Goal: Transaction & Acquisition: Download file/media

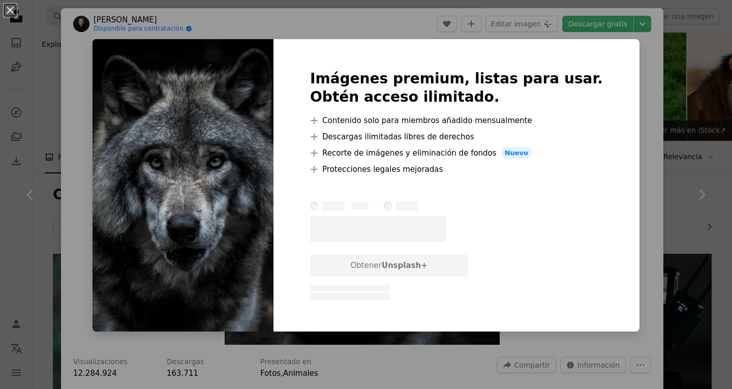
scroll to position [1017, 0]
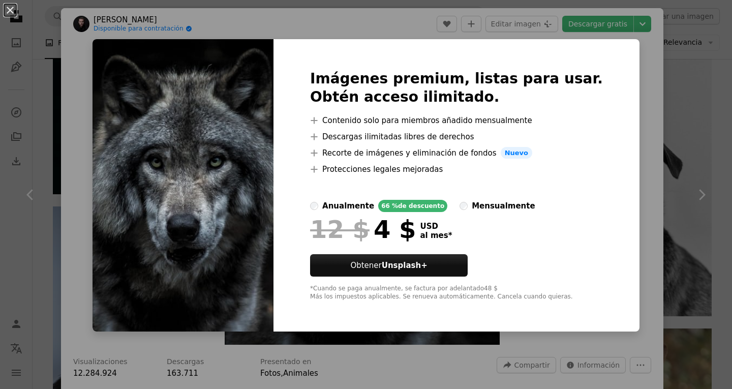
click at [621, 87] on div "An X shape Imágenes premium, listas para usar. Obtén acceso ilimitado. A plus s…" at bounding box center [366, 194] width 732 height 389
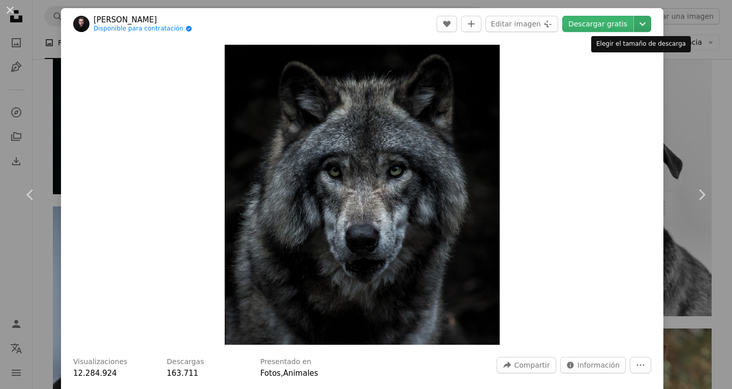
click at [634, 23] on icon "Chevron down" at bounding box center [642, 24] width 16 height 12
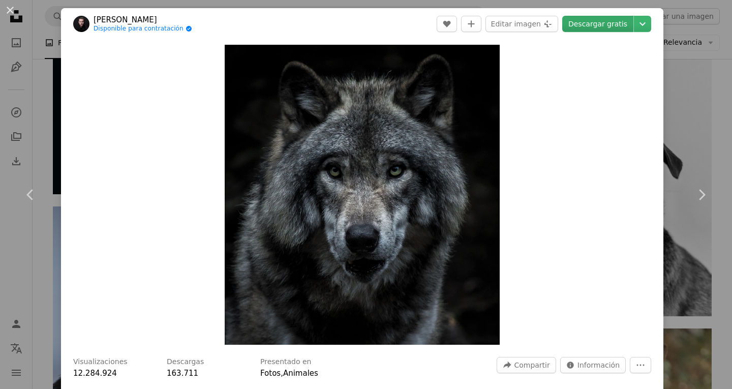
click at [589, 24] on dialog "An X shape Chevron left Chevron right [PERSON_NAME] Disponible para contratació…" at bounding box center [366, 194] width 732 height 389
click at [588, 24] on link "Descargar gratis" at bounding box center [597, 24] width 71 height 16
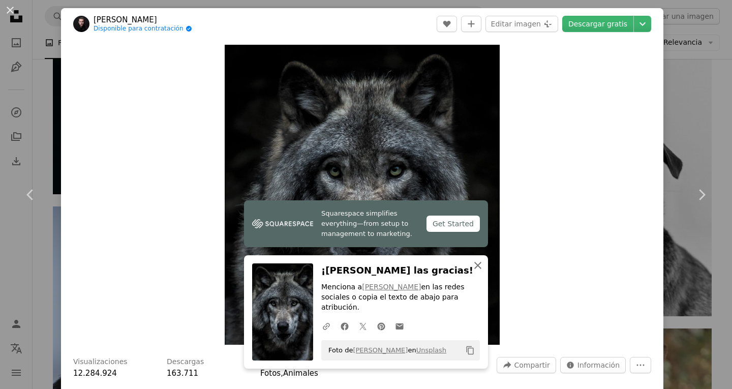
click at [476, 268] on button "An X shape Cerrar" at bounding box center [478, 265] width 20 height 20
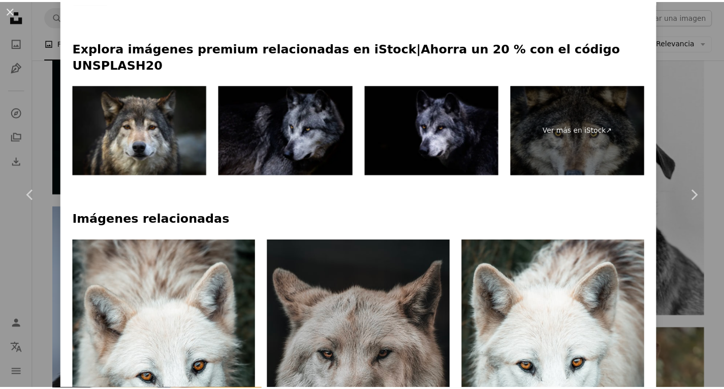
scroll to position [508, 0]
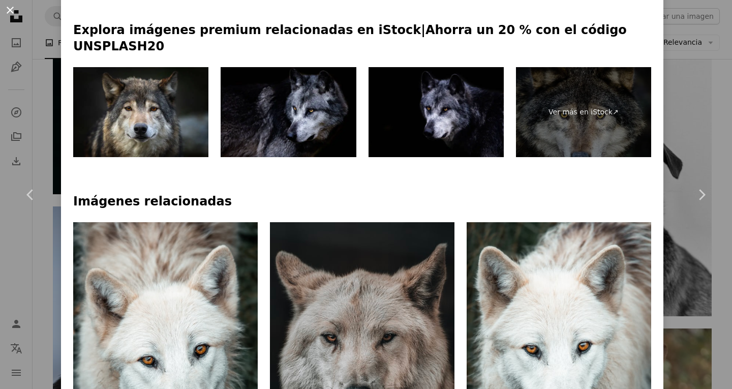
click at [9, 4] on button "An X shape" at bounding box center [10, 10] width 12 height 12
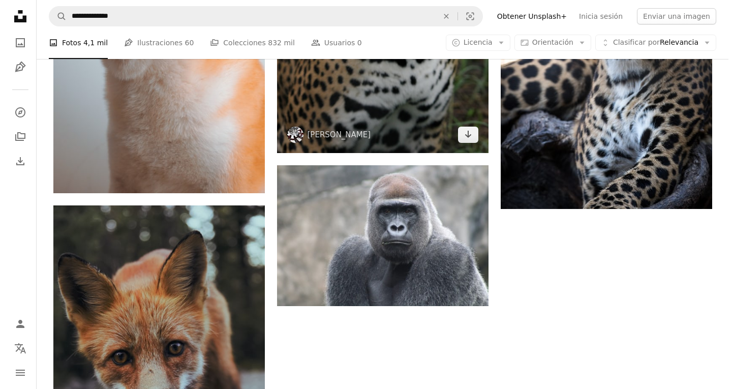
scroll to position [1678, 0]
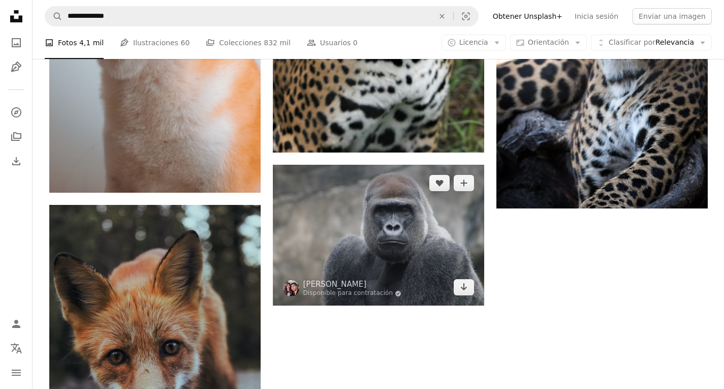
click at [395, 237] on img at bounding box center [378, 235] width 211 height 141
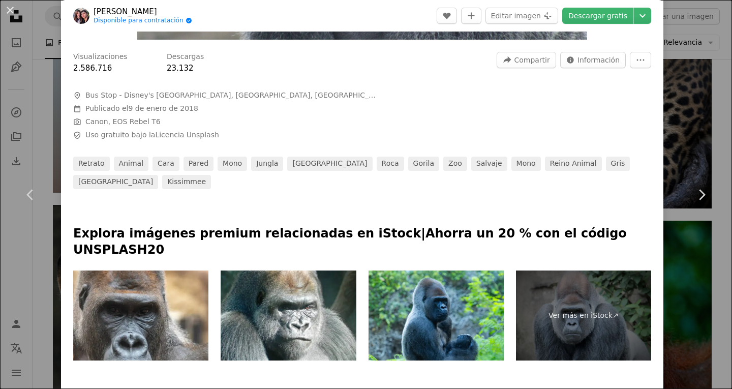
scroll to position [102, 0]
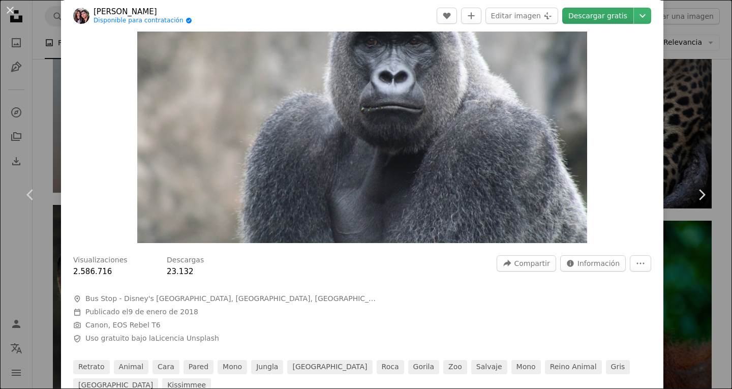
click at [584, 17] on link "Descargar gratis" at bounding box center [597, 16] width 71 height 16
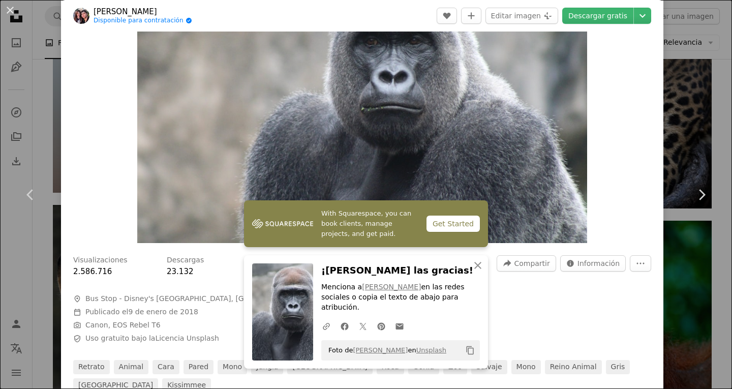
click at [634, 143] on div "Zoom in" at bounding box center [362, 93] width 602 height 310
click at [615, 195] on div "Zoom in" at bounding box center [362, 93] width 602 height 310
click at [472, 271] on icon "An X shape" at bounding box center [478, 265] width 12 height 12
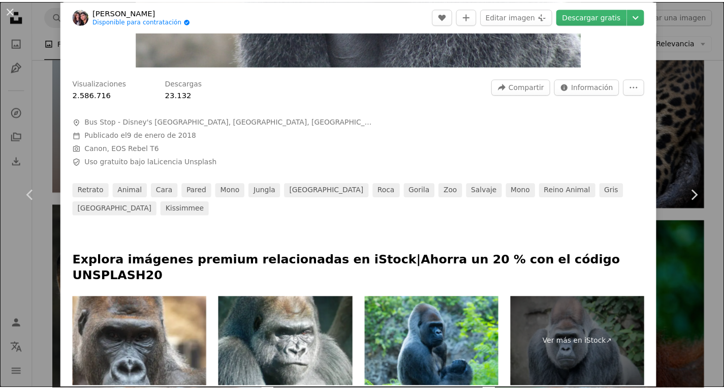
scroll to position [356, 0]
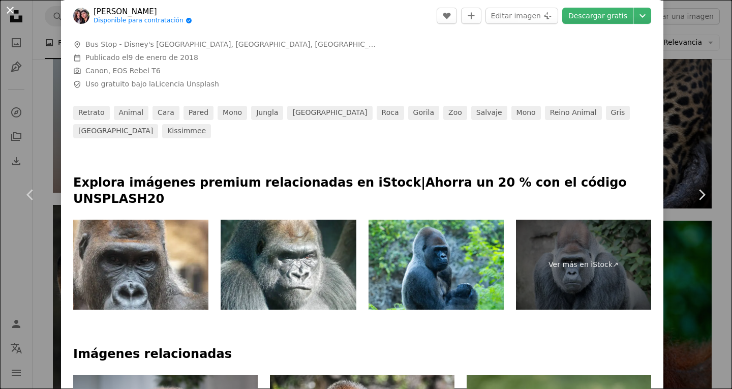
click at [15, 8] on button "An X shape" at bounding box center [10, 10] width 12 height 12
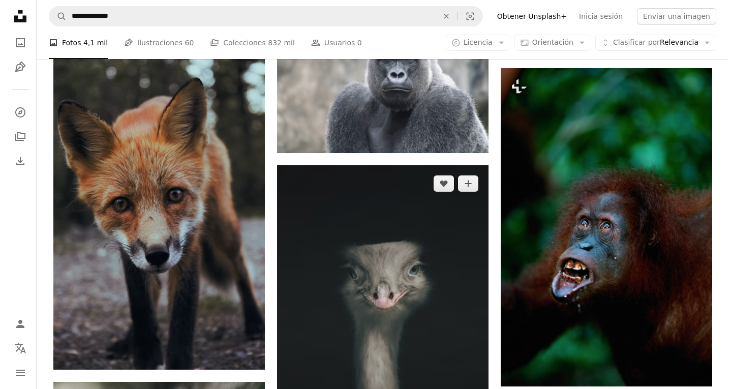
scroll to position [1881, 0]
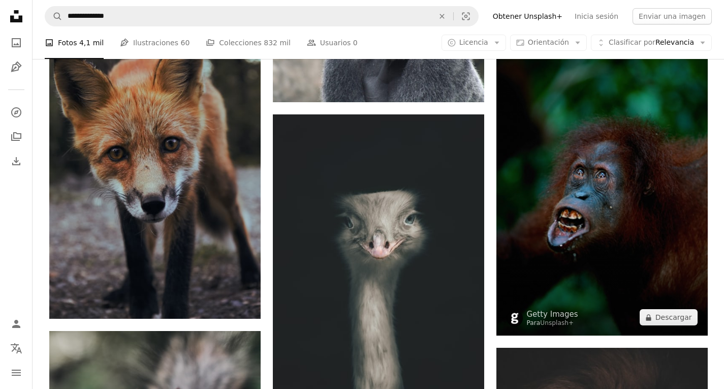
click at [603, 246] on img at bounding box center [602, 176] width 211 height 319
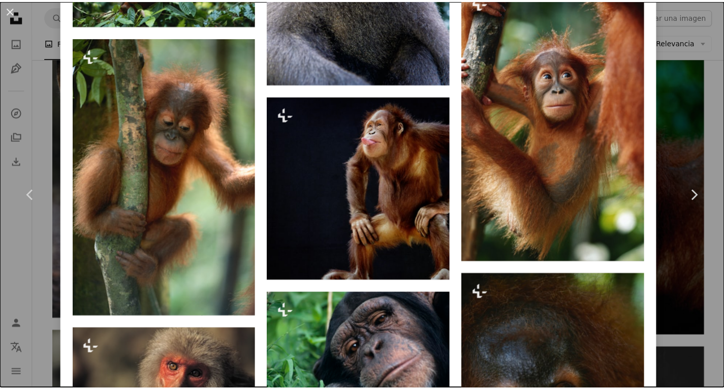
scroll to position [2033, 0]
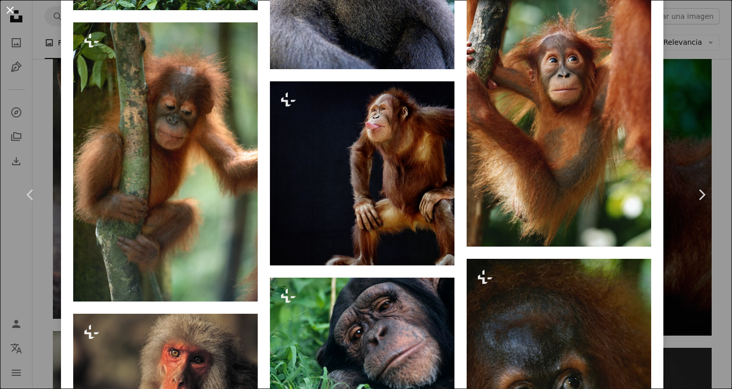
click at [10, 5] on button "An X shape" at bounding box center [10, 10] width 12 height 12
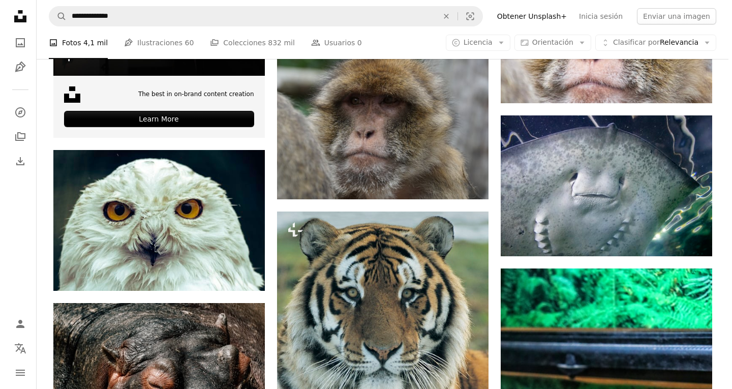
scroll to position [2694, 0]
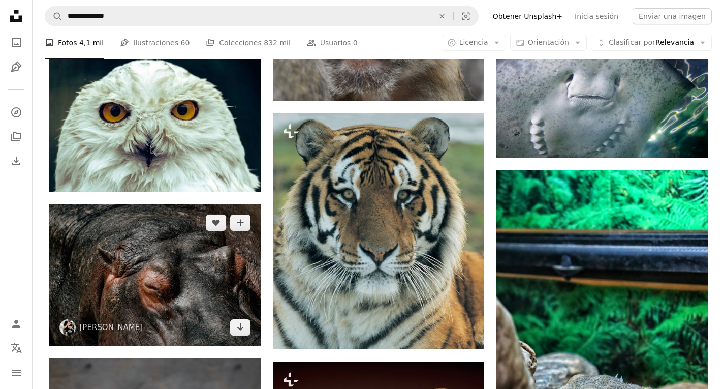
click at [146, 245] on img at bounding box center [154, 274] width 211 height 141
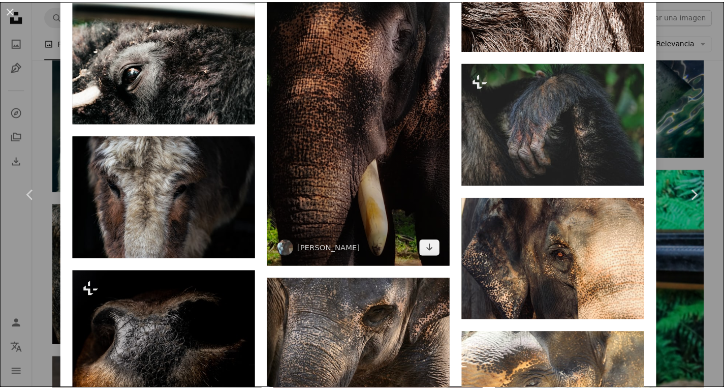
scroll to position [3152, 0]
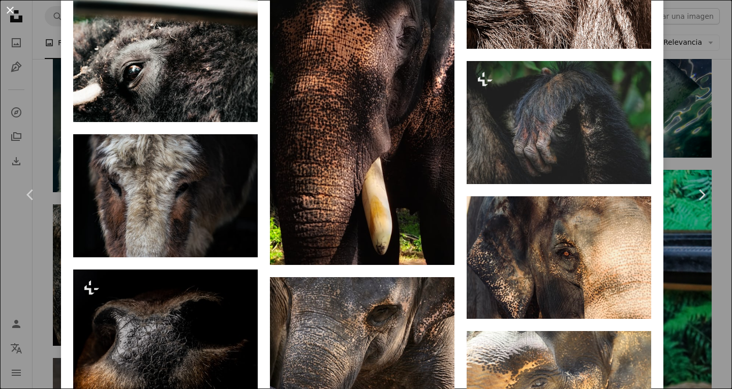
click at [13, 15] on button "An X shape" at bounding box center [10, 10] width 12 height 12
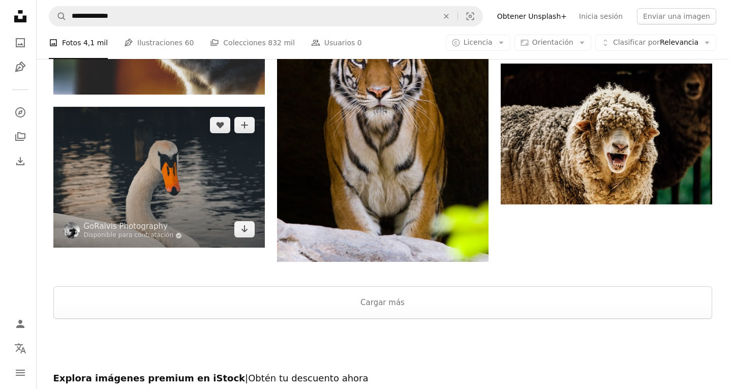
scroll to position [3406, 0]
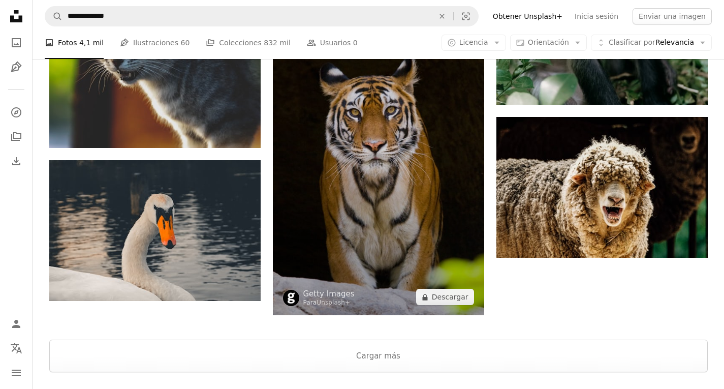
click at [395, 224] on img at bounding box center [378, 148] width 211 height 333
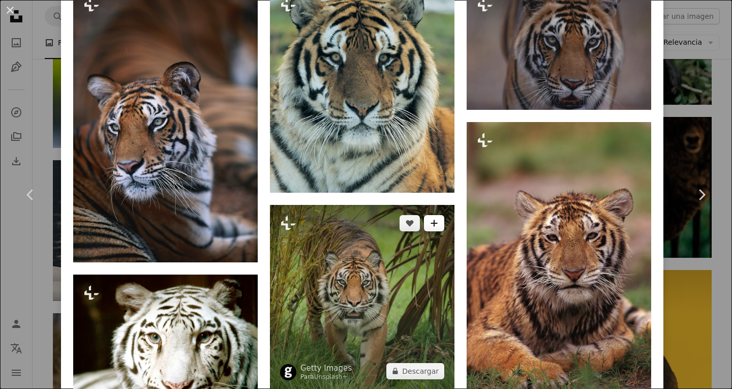
scroll to position [559, 0]
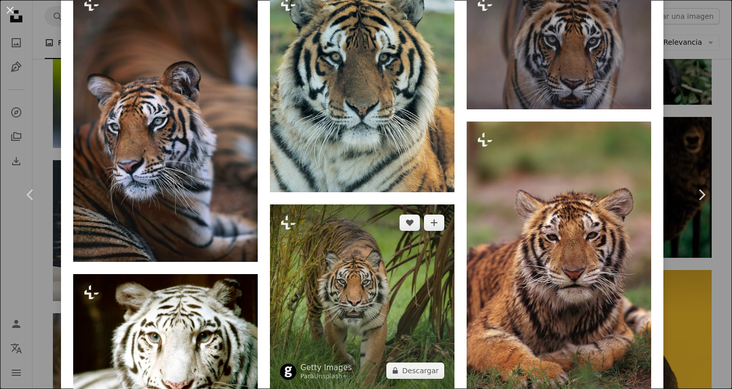
click at [371, 273] on img at bounding box center [362, 296] width 185 height 185
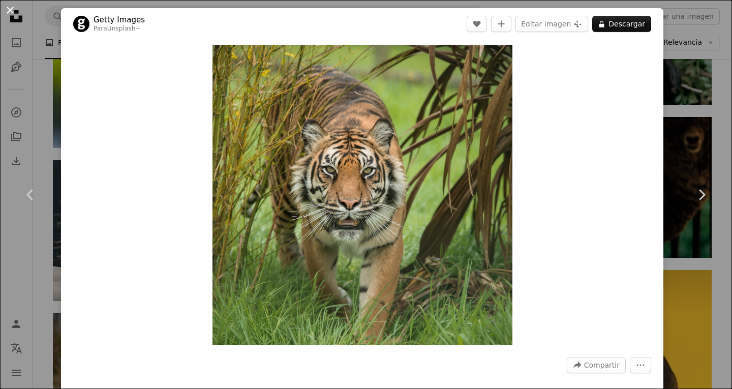
click at [13, 7] on button "An X shape" at bounding box center [10, 10] width 12 height 12
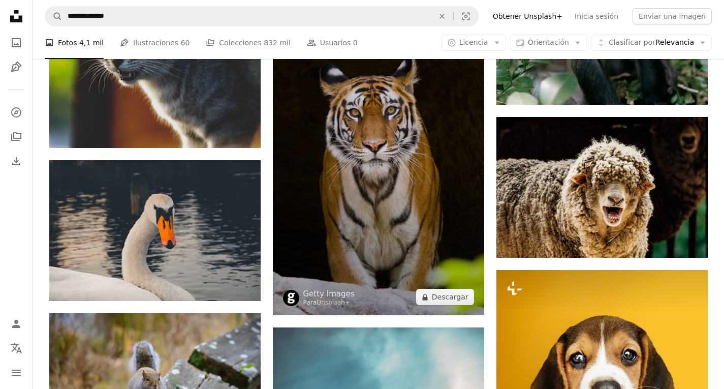
click at [369, 200] on img at bounding box center [378, 148] width 211 height 333
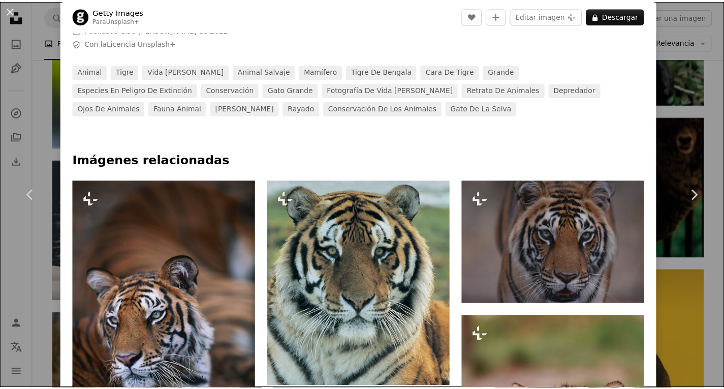
scroll to position [458, 0]
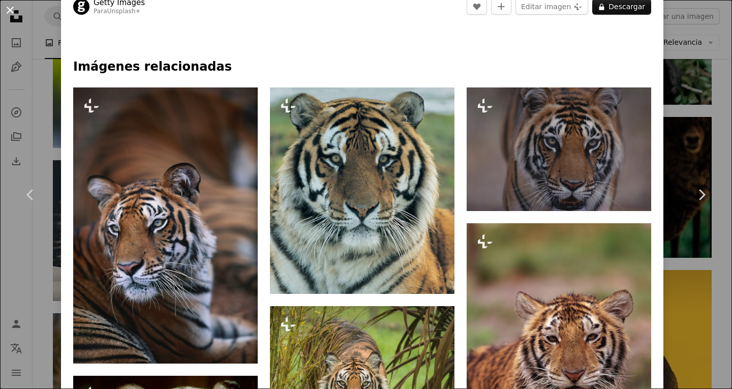
click at [5, 12] on button "An X shape" at bounding box center [10, 10] width 12 height 12
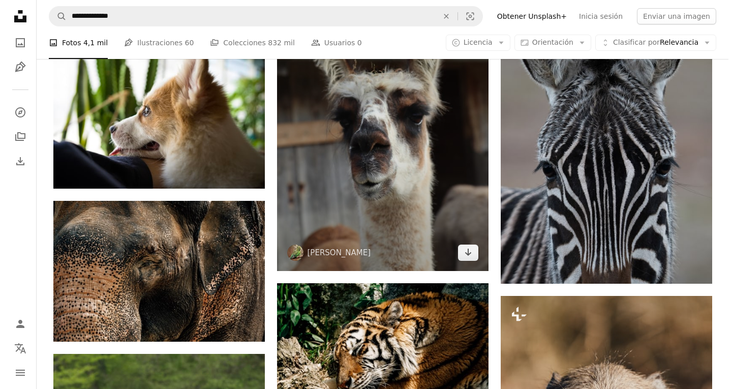
scroll to position [4321, 0]
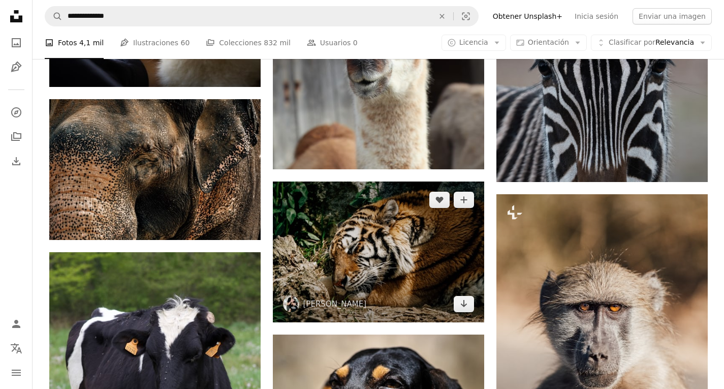
click at [390, 283] on img at bounding box center [378, 251] width 211 height 141
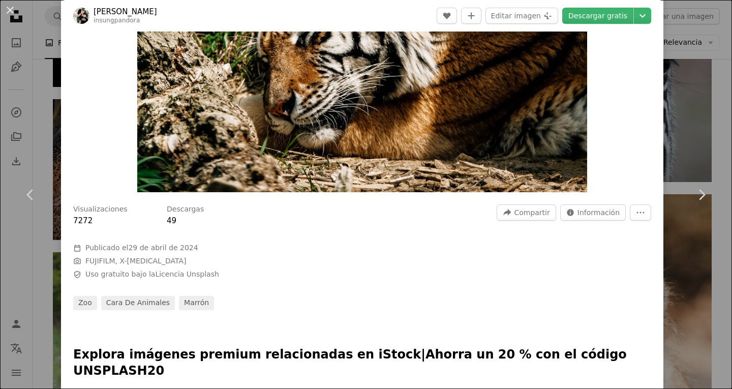
scroll to position [305, 0]
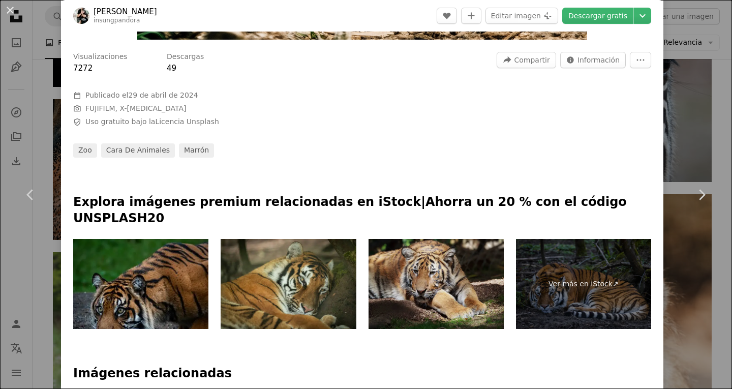
click at [420, 277] on img at bounding box center [436, 284] width 135 height 90
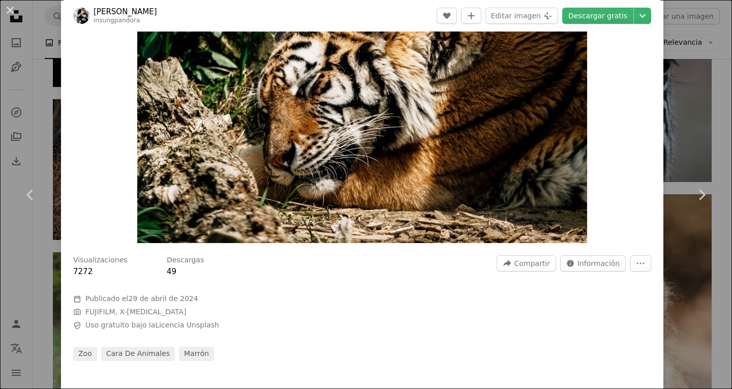
scroll to position [0, 0]
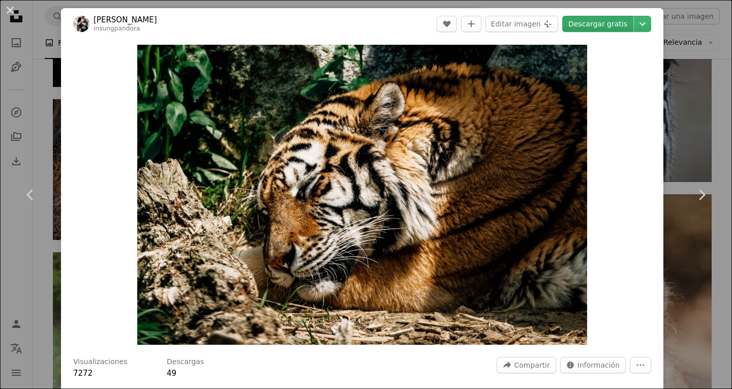
click at [597, 23] on link "Descargar gratis" at bounding box center [597, 24] width 71 height 16
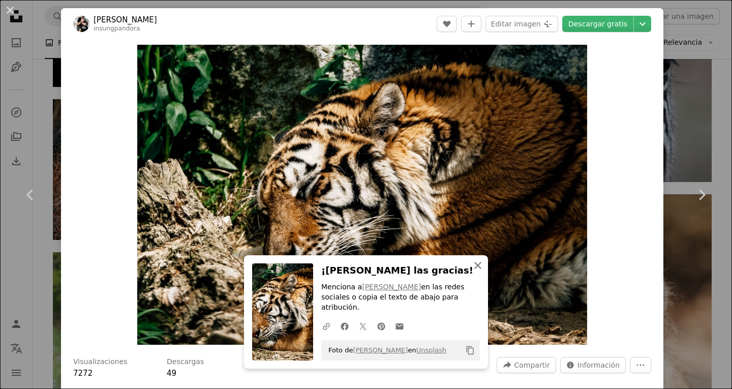
click at [477, 276] on button "An X shape Cerrar" at bounding box center [478, 265] width 20 height 20
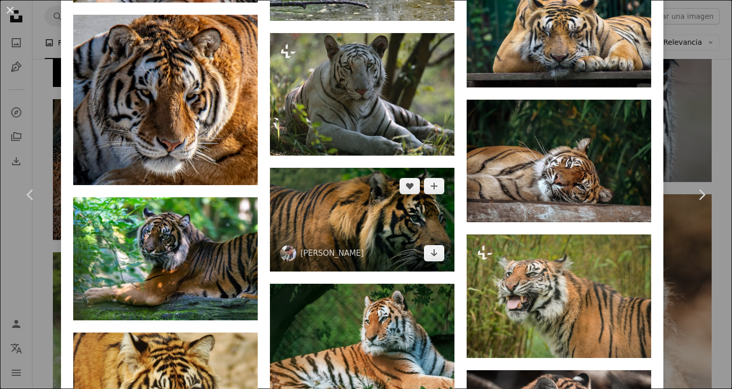
scroll to position [1728, 0]
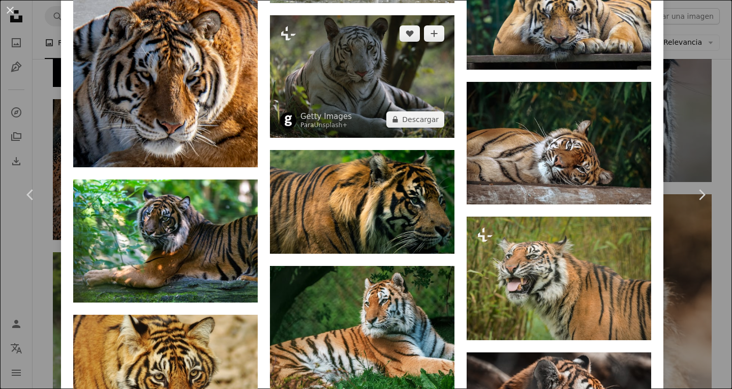
click at [359, 93] on img at bounding box center [362, 76] width 185 height 123
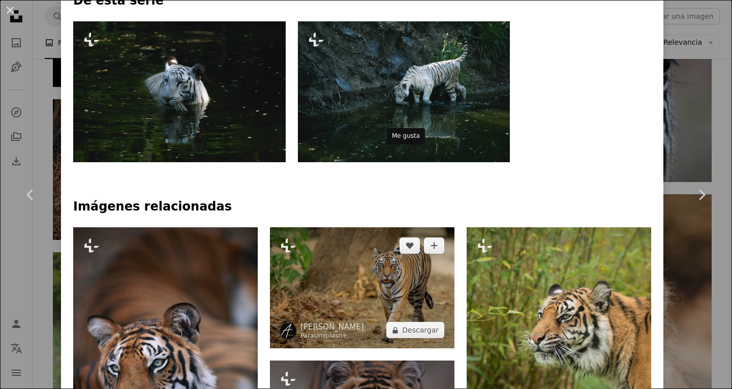
scroll to position [458, 0]
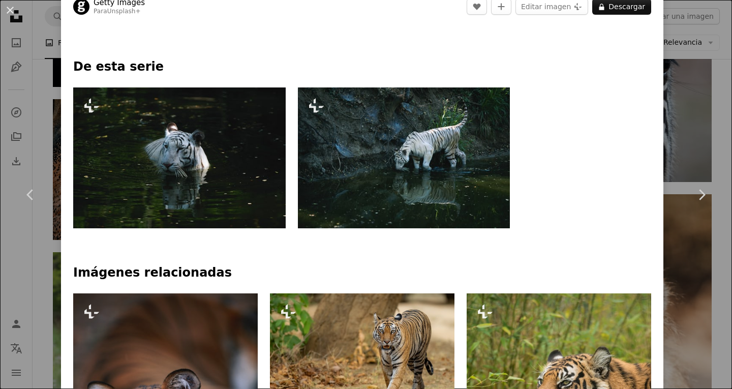
click at [441, 158] on img at bounding box center [404, 157] width 212 height 141
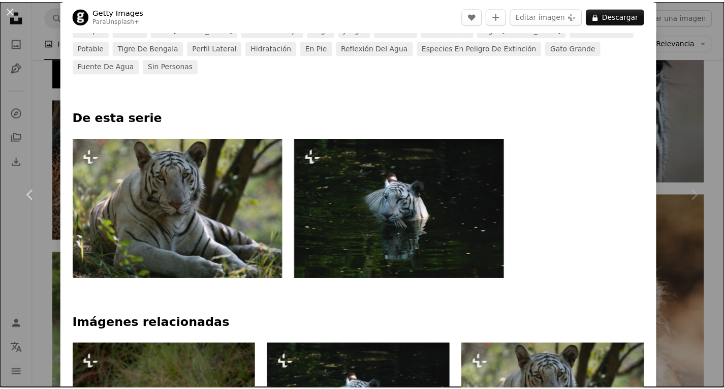
scroll to position [203, 0]
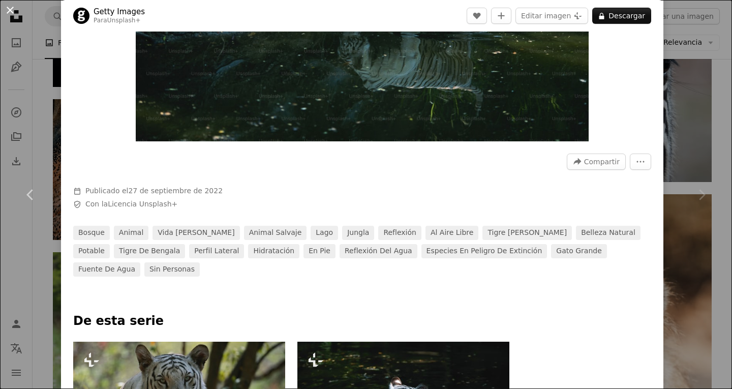
click at [8, 13] on button "An X shape" at bounding box center [10, 10] width 12 height 12
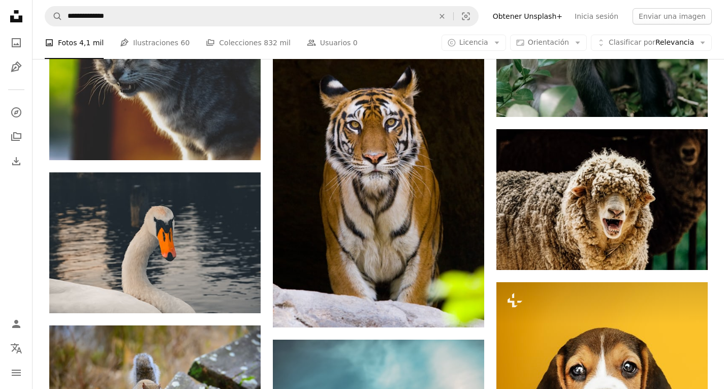
scroll to position [3387, 0]
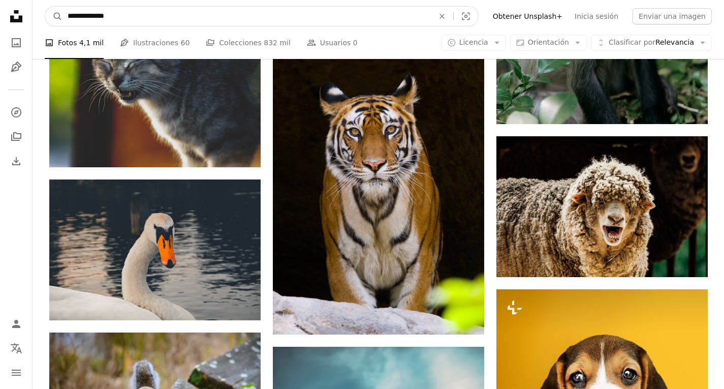
drag, startPoint x: 330, startPoint y: 230, endPoint x: 233, endPoint y: 13, distance: 237.8
click at [233, 13] on input "**********" at bounding box center [247, 16] width 369 height 19
type input "*"
type input "**********"
click button "A magnifying glass" at bounding box center [53, 16] width 17 height 19
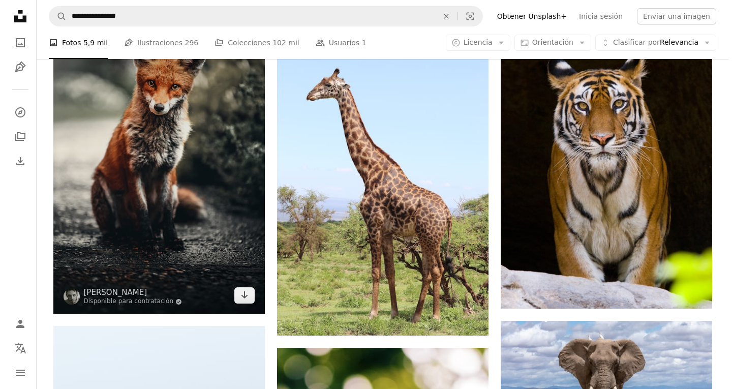
scroll to position [661, 0]
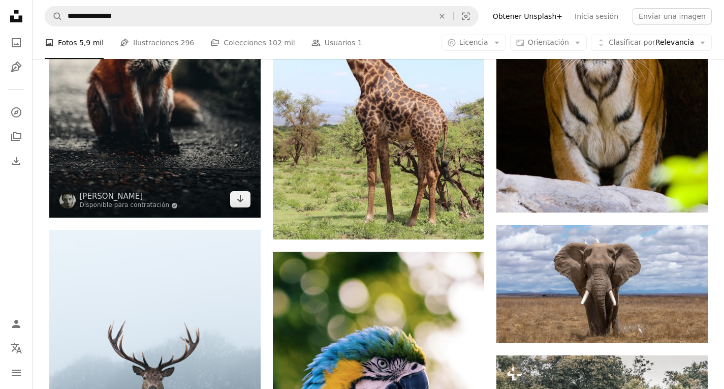
click at [234, 136] on img at bounding box center [154, 63] width 211 height 310
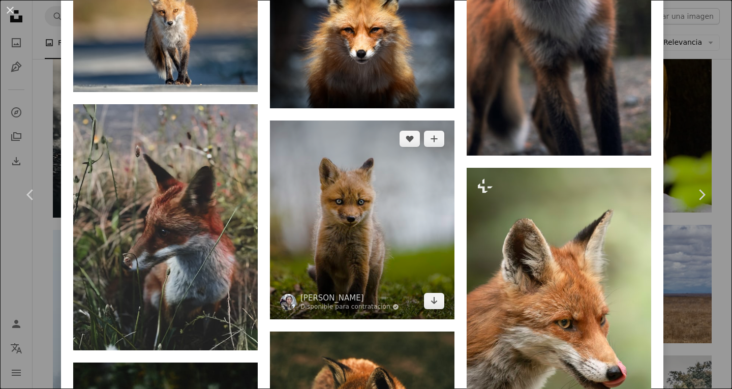
scroll to position [1525, 0]
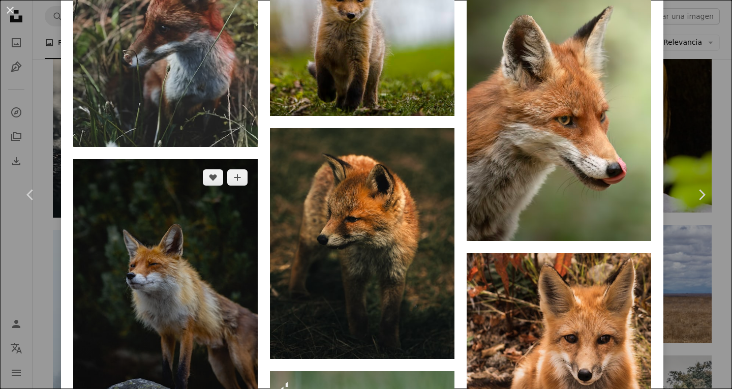
click at [193, 228] on img at bounding box center [165, 297] width 185 height 277
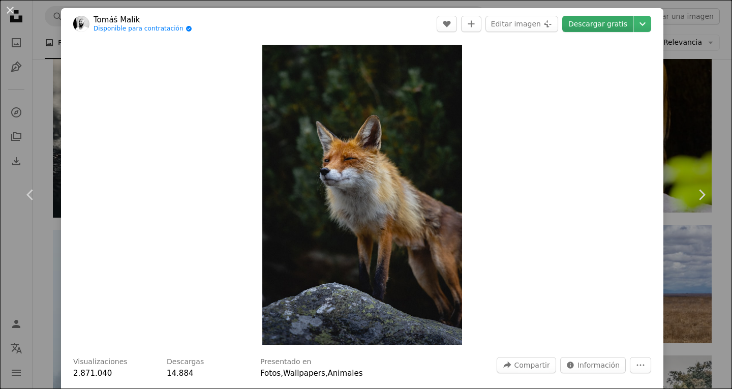
click at [585, 31] on link "Descargar gratis" at bounding box center [597, 24] width 71 height 16
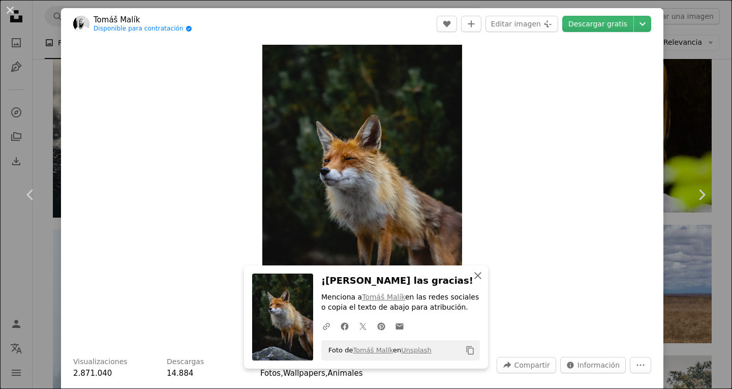
click at [475, 276] on icon "button" at bounding box center [477, 275] width 7 height 7
